Goal: Check status: Check status

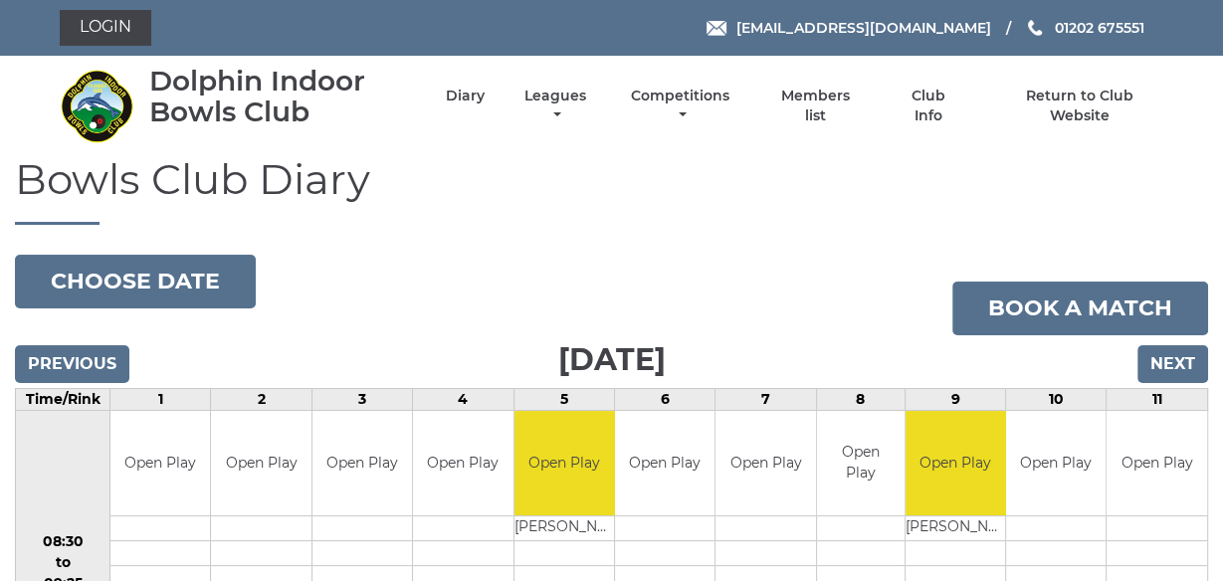
click at [1172, 361] on input "Next" at bounding box center [1173, 364] width 71 height 38
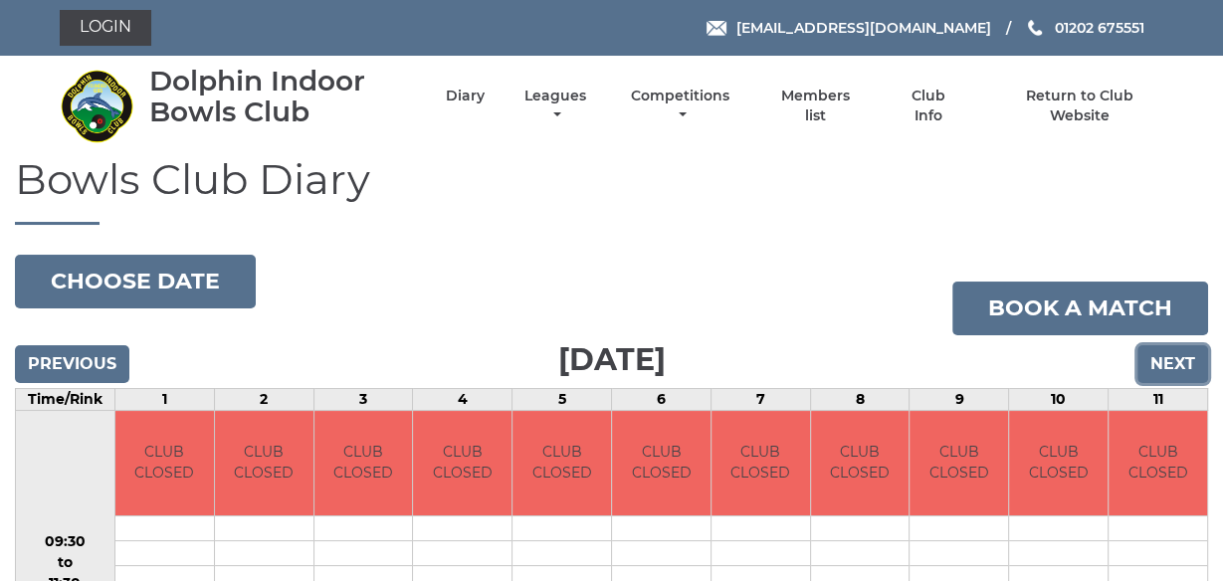
click at [1170, 361] on input "Next" at bounding box center [1173, 364] width 71 height 38
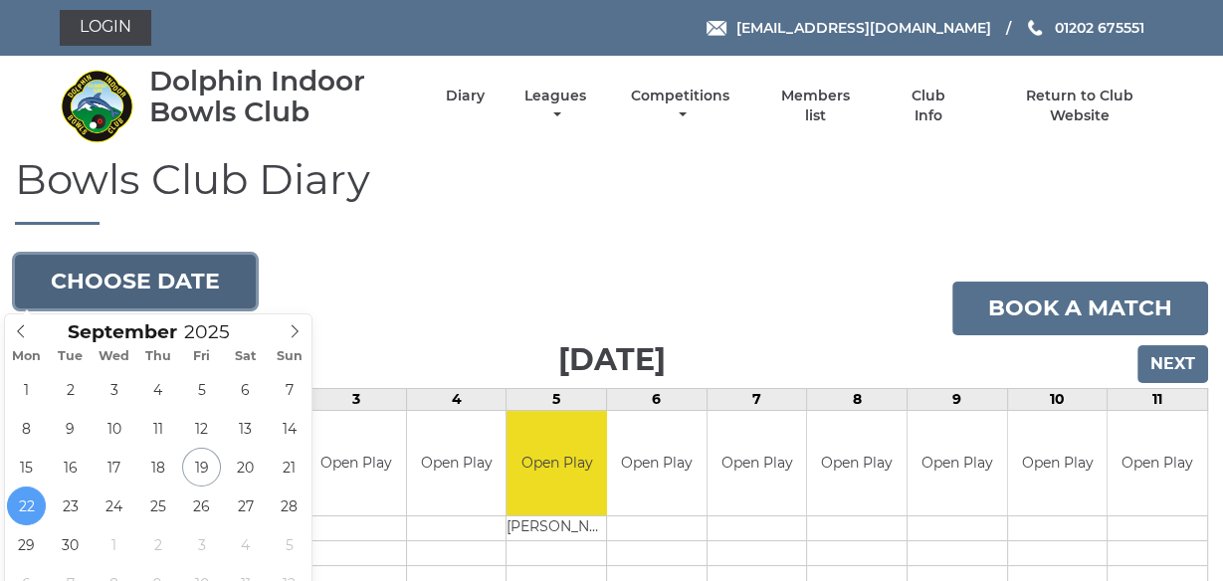
click at [146, 283] on button "Choose date" at bounding box center [135, 282] width 241 height 54
type input "2025-09-29"
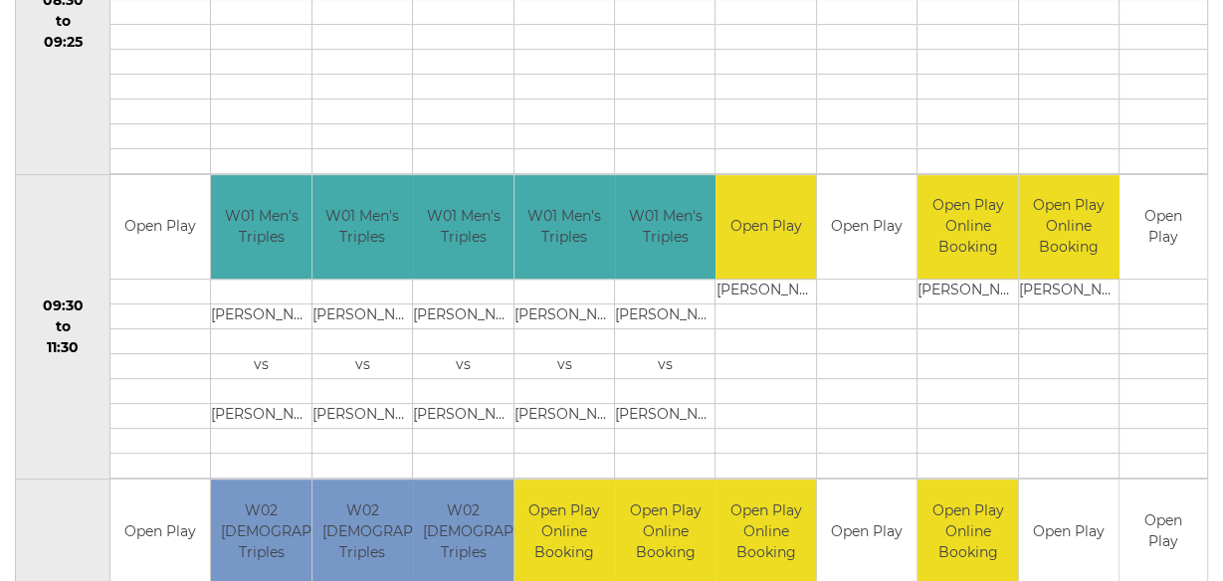
scroll to position [573, 0]
